Goal: Find specific page/section: Find specific page/section

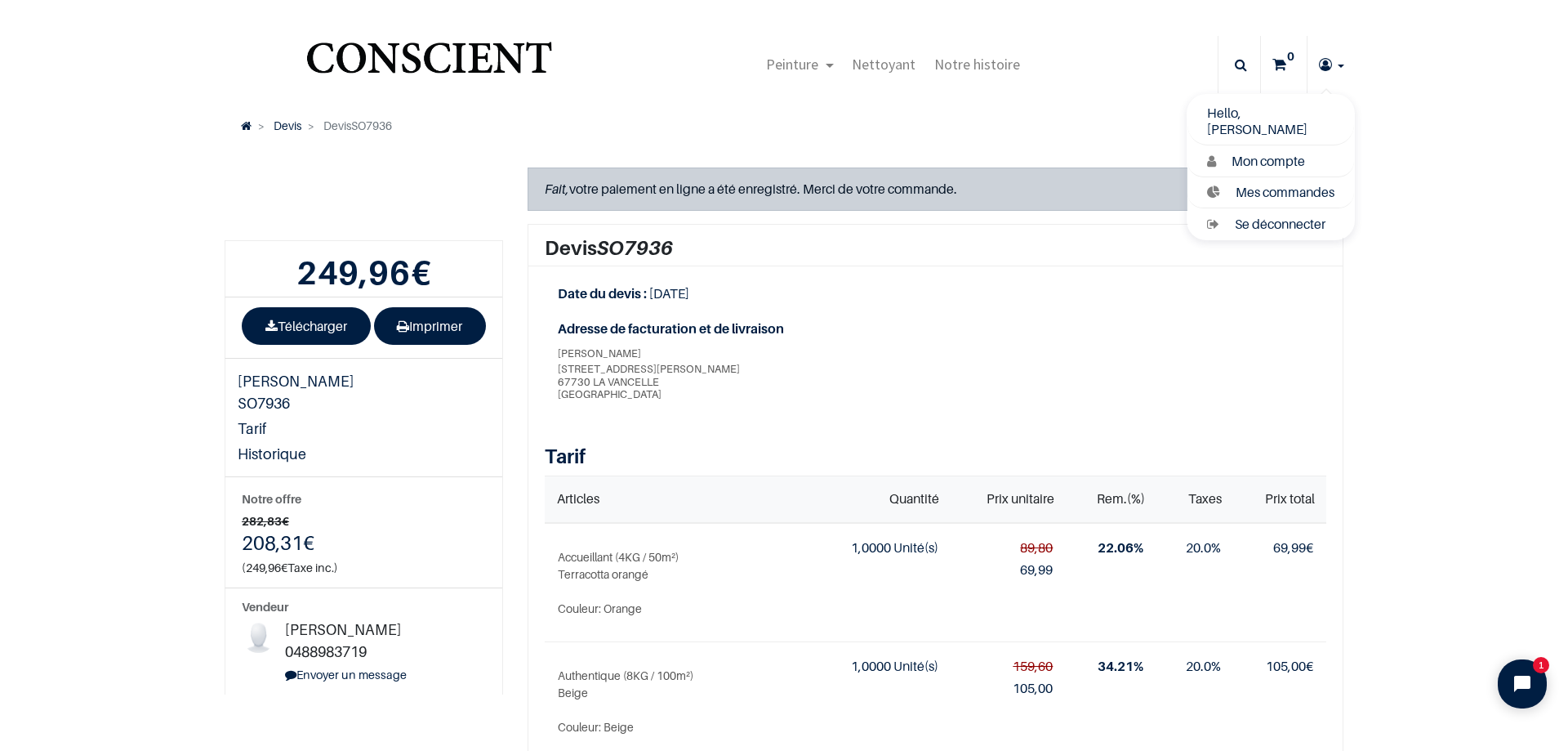
click at [1331, 62] on link at bounding box center [1331, 65] width 48 height 58
click at [1331, 72] on link at bounding box center [1331, 65] width 48 height 58
click at [1263, 163] on span "Mon compte" at bounding box center [1267, 161] width 73 height 16
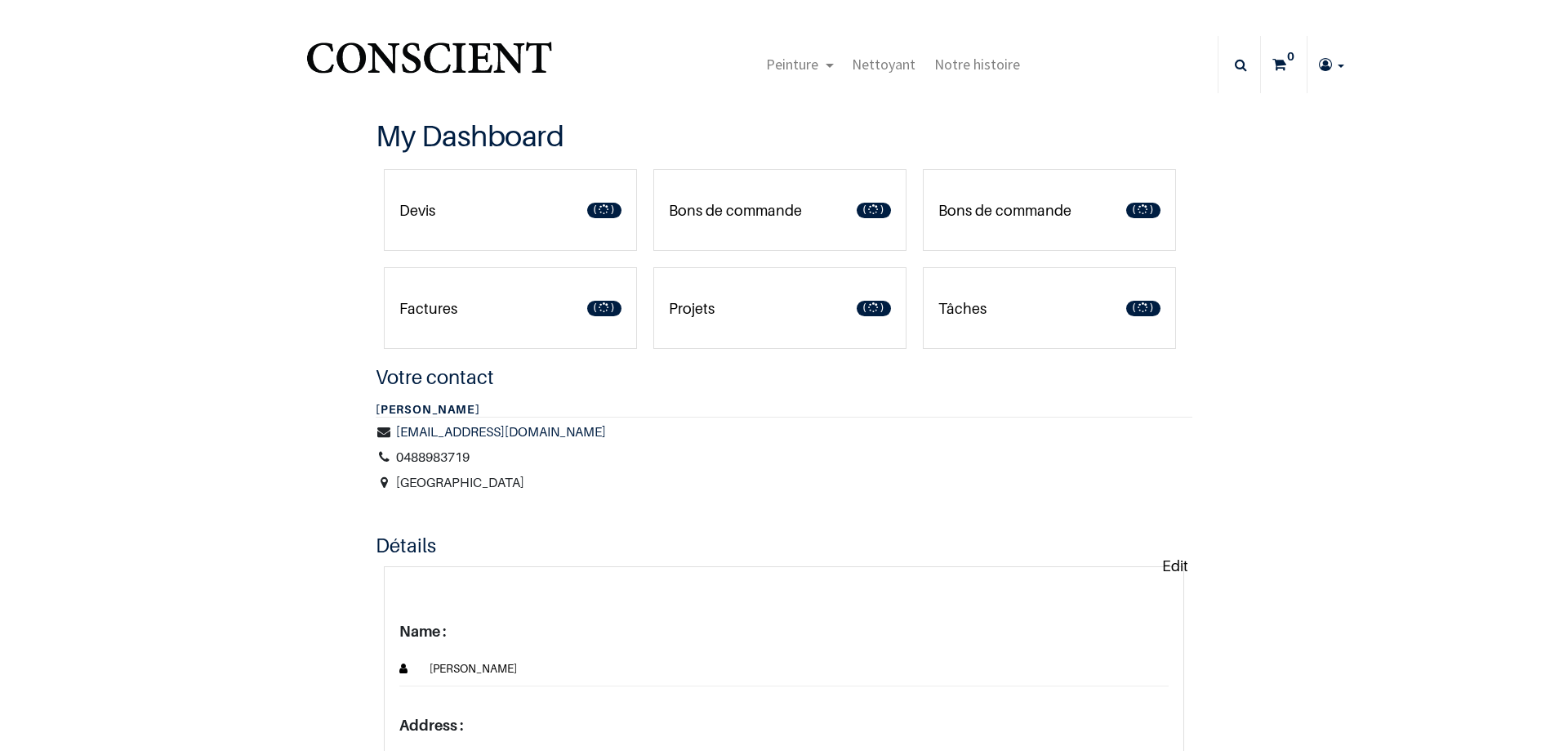
type input "[DOMAIN_NAME][EMAIL_ADDRESS][DOMAIN_NAME]"
click at [758, 205] on p "Bons de commande" at bounding box center [735, 210] width 133 height 22
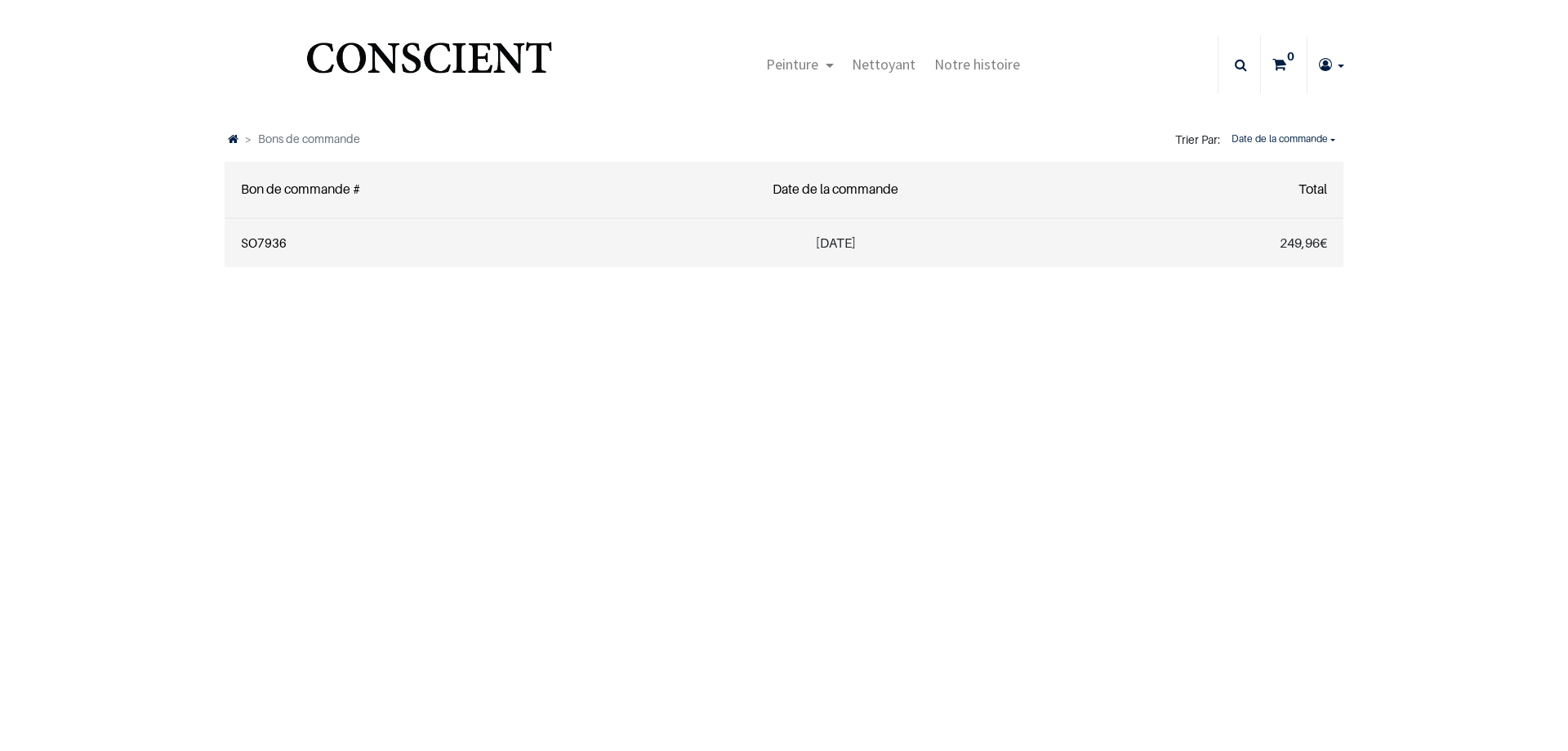
type input "[DOMAIN_NAME][EMAIL_ADDRESS][DOMAIN_NAME]"
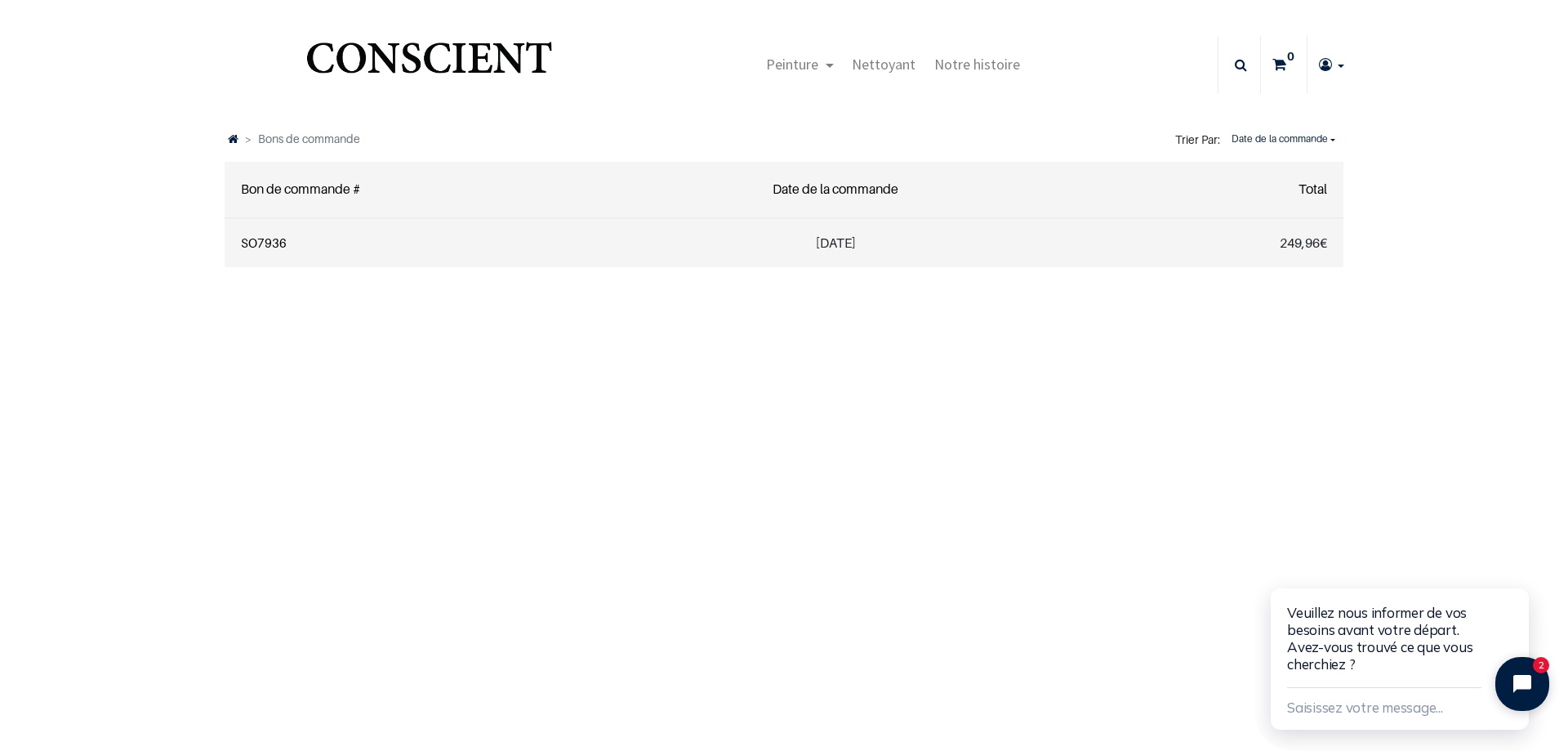
click at [1523, 674] on icon "Close chat widget" at bounding box center [1531, 684] width 25 height 25
